Goal: Check status: Verify the current state of an ongoing process or item

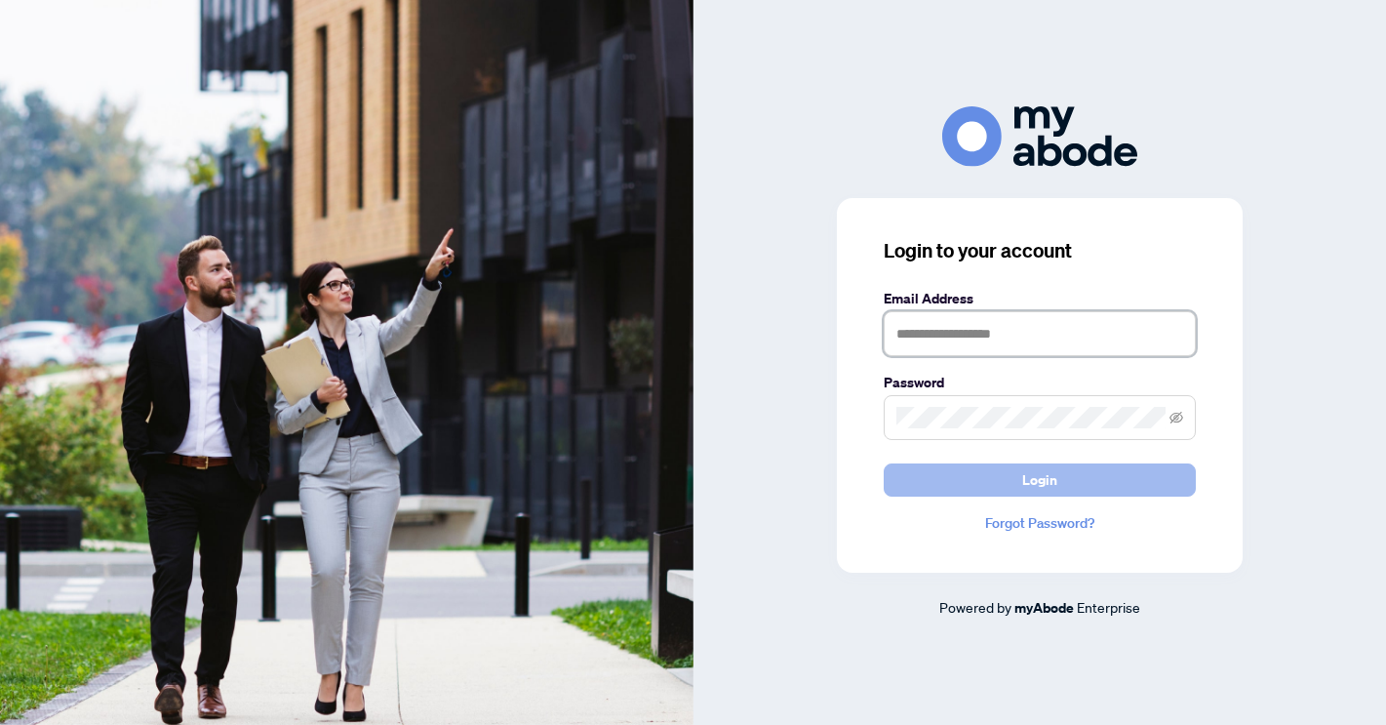
type input "**********"
click at [1020, 475] on button "Login" at bounding box center [1039, 479] width 312 height 33
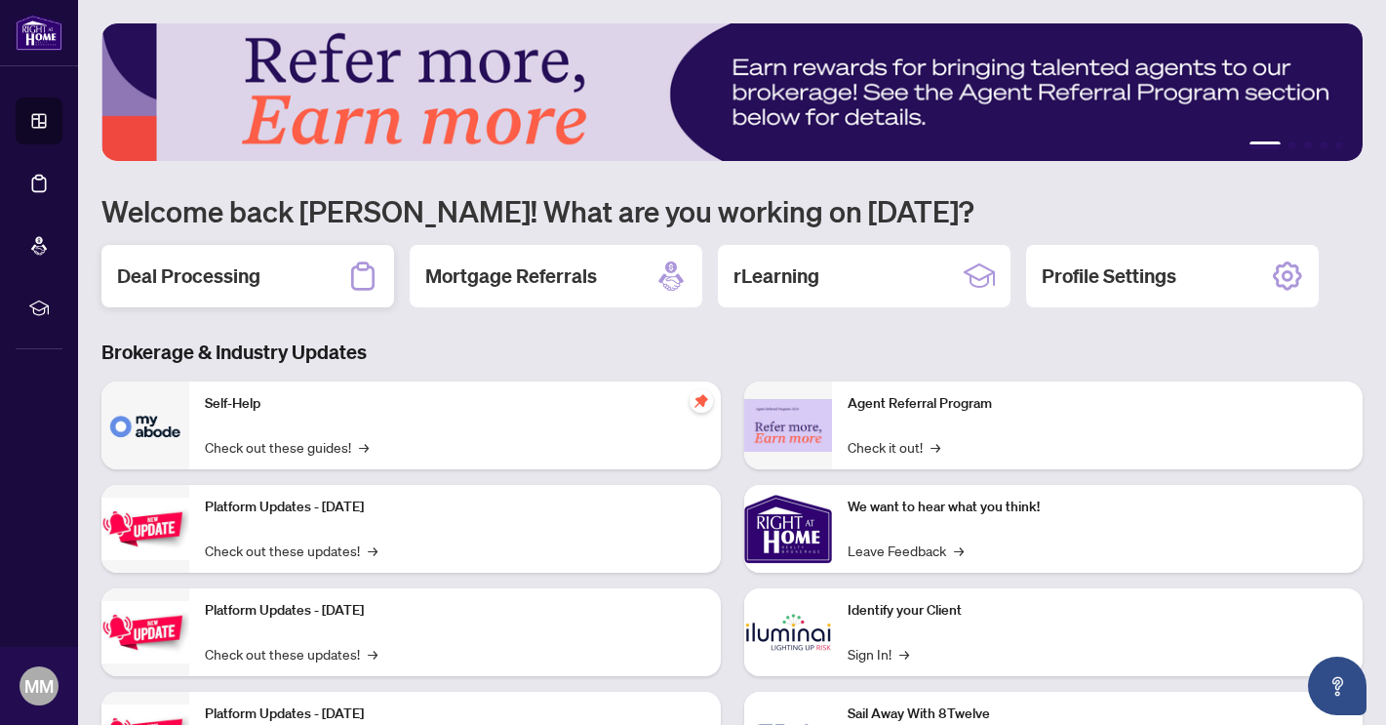
click at [241, 277] on h2 "Deal Processing" at bounding box center [188, 275] width 143 height 27
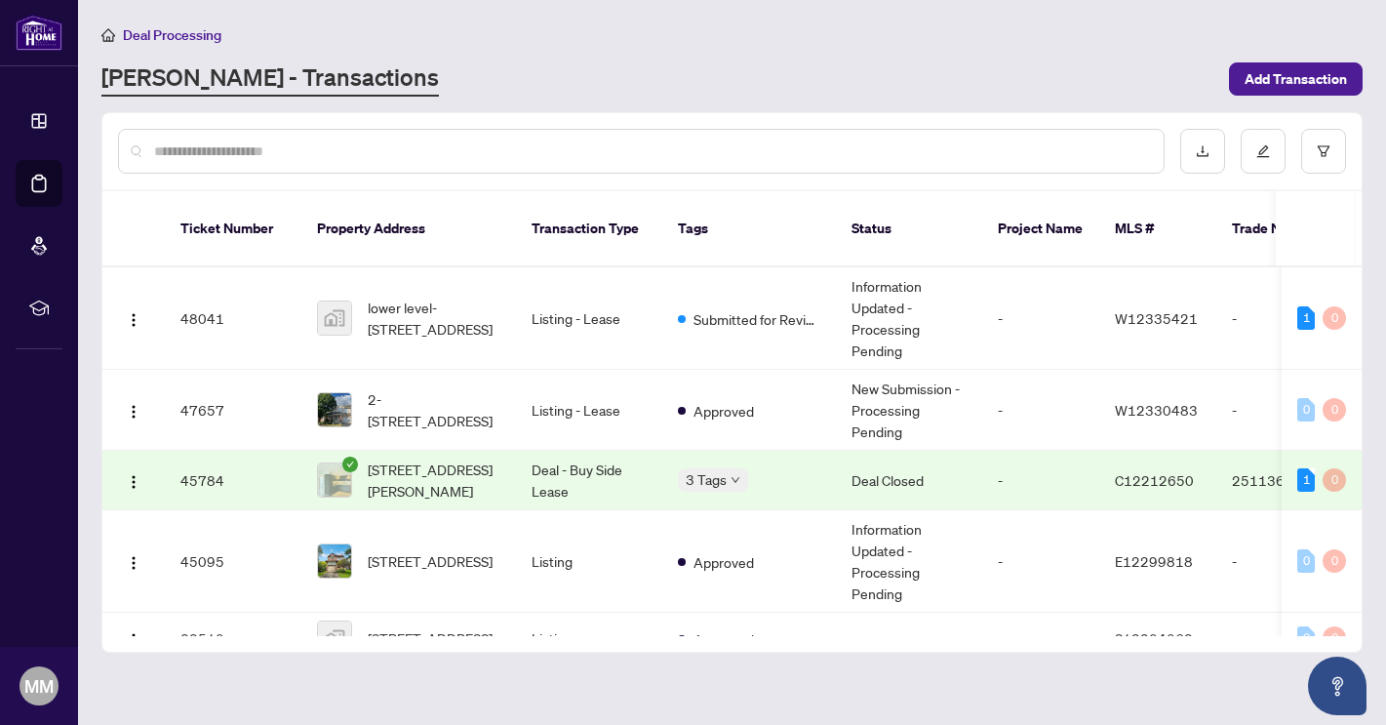
click at [577, 461] on td "Deal - Buy Side Lease" at bounding box center [589, 480] width 146 height 59
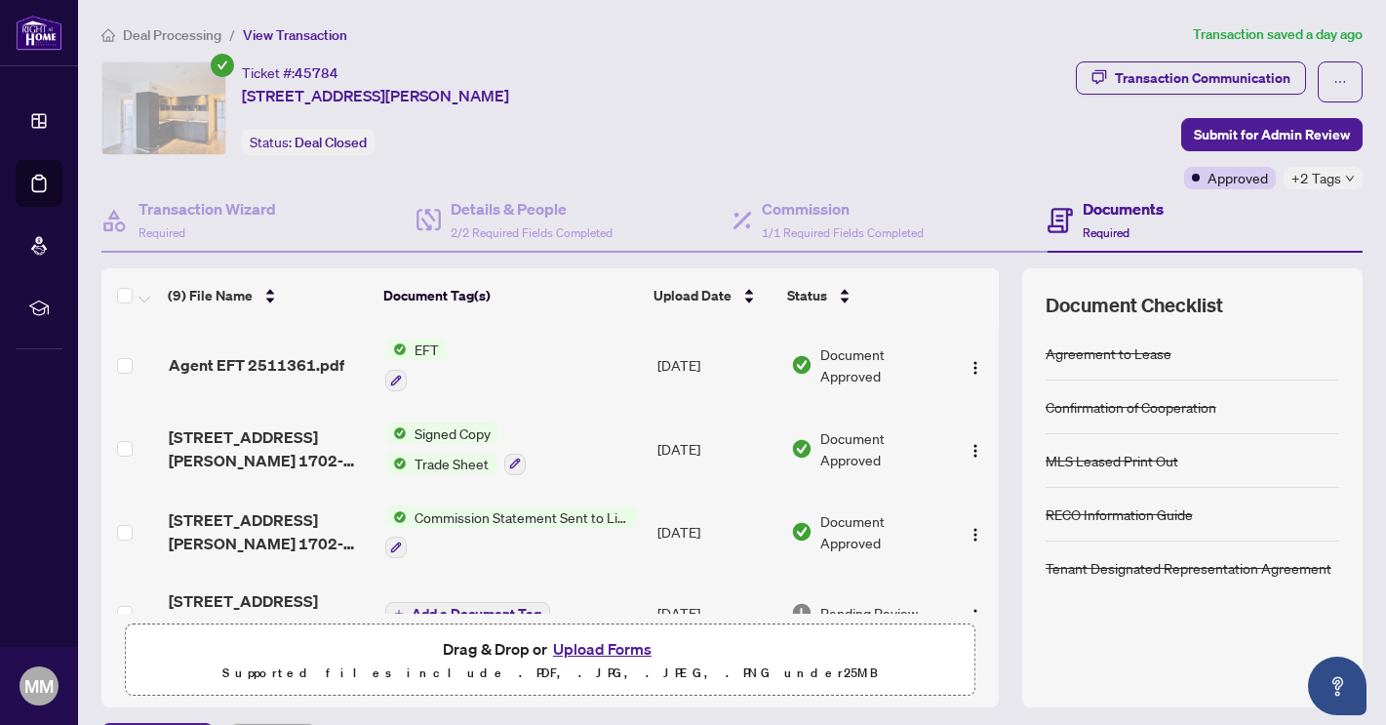
click at [423, 349] on span "EFT" at bounding box center [427, 348] width 40 height 21
click at [360, 445] on span "EFT" at bounding box center [349, 443] width 40 height 21
